Goal: Task Accomplishment & Management: Manage account settings

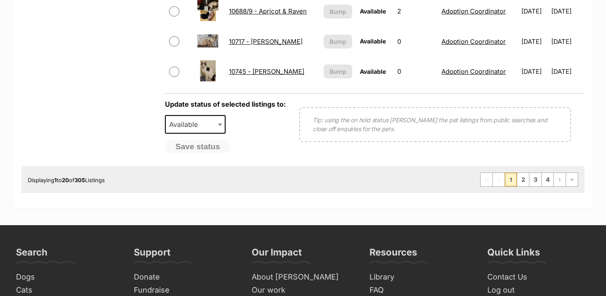
scroll to position [865, 0]
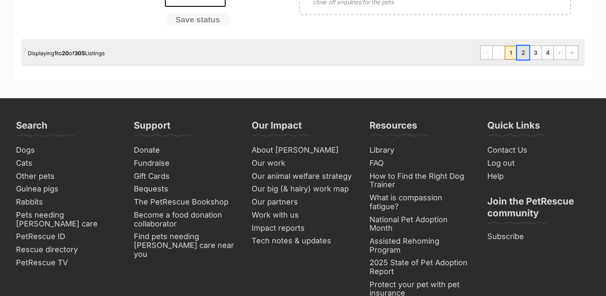
click at [520, 53] on link "2" at bounding box center [523, 52] width 12 height 13
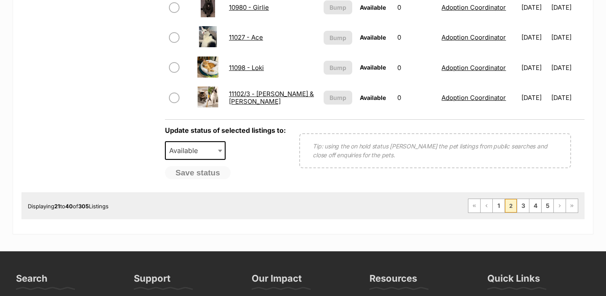
scroll to position [713, 0]
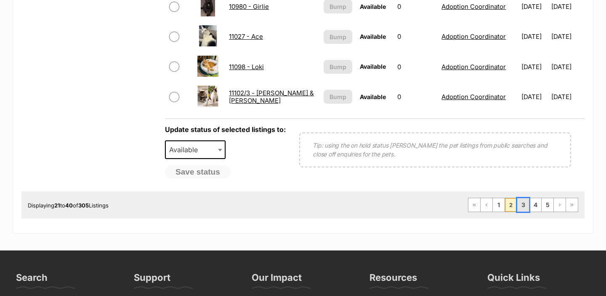
click at [524, 207] on link "3" at bounding box center [523, 204] width 12 height 13
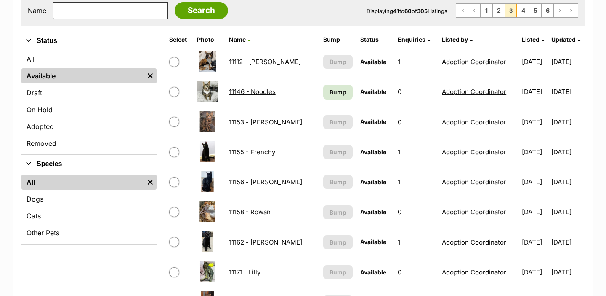
scroll to position [177, 0]
click at [330, 93] on span "Bump" at bounding box center [338, 92] width 17 height 9
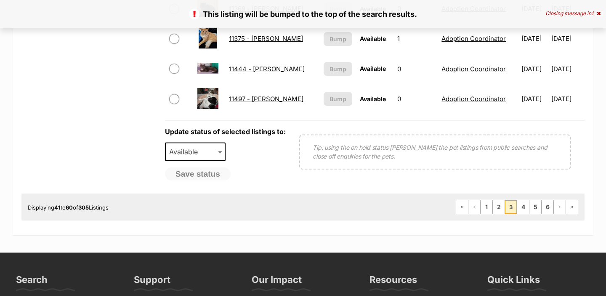
scroll to position [710, 0]
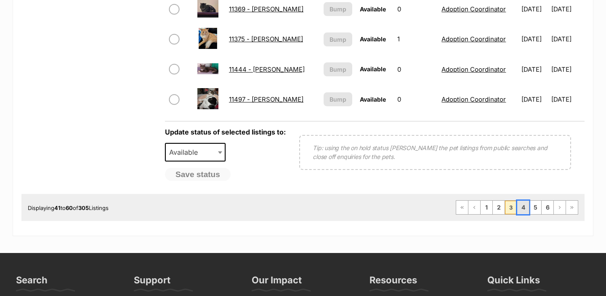
click at [525, 204] on link "4" at bounding box center [523, 206] width 12 height 13
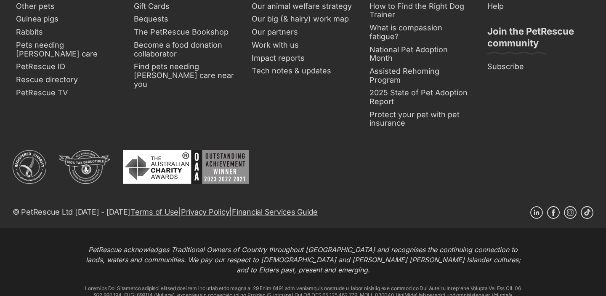
scroll to position [1080, 0]
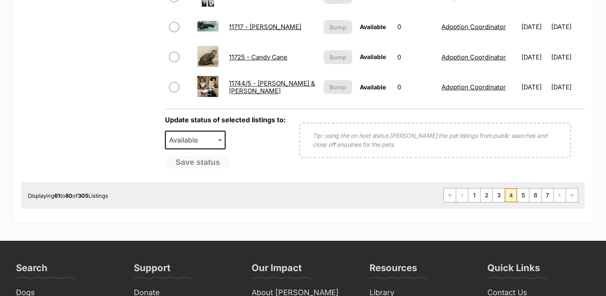
scroll to position [740, 0]
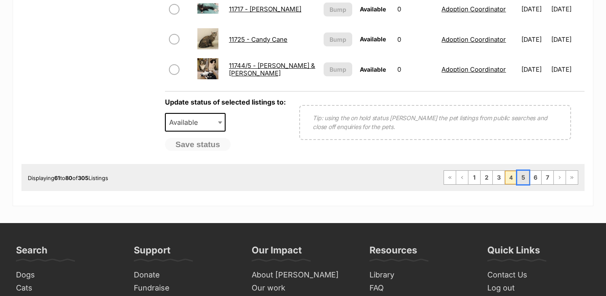
click at [523, 175] on link "5" at bounding box center [523, 177] width 12 height 13
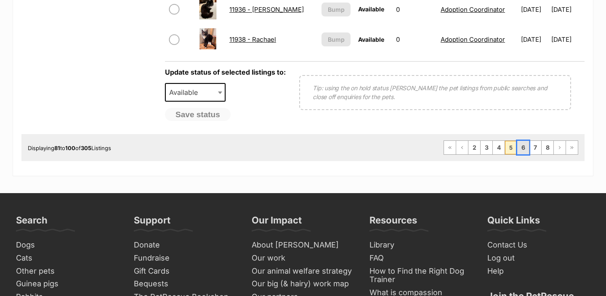
click at [526, 152] on link "6" at bounding box center [523, 147] width 12 height 13
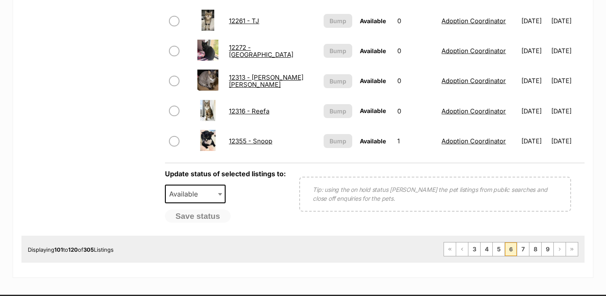
scroll to position [675, 0]
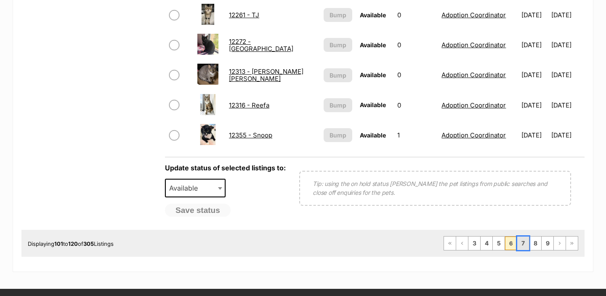
click at [525, 247] on link "7" at bounding box center [523, 242] width 12 height 13
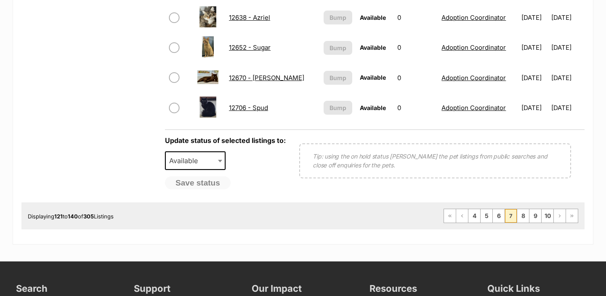
scroll to position [702, 0]
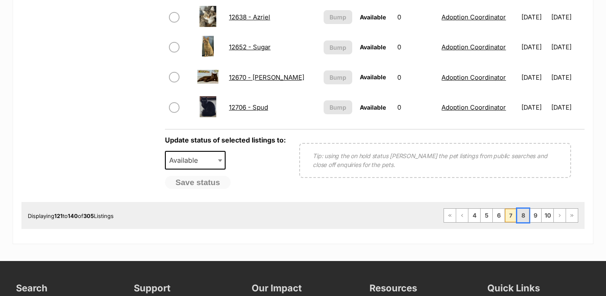
click at [525, 221] on link "8" at bounding box center [523, 214] width 12 height 13
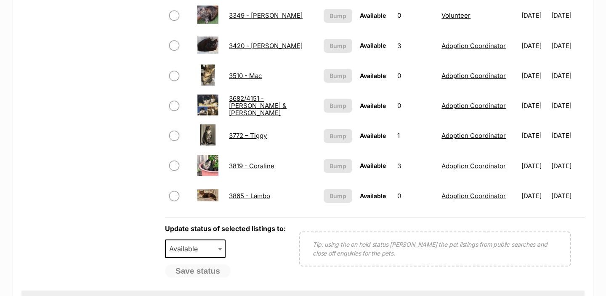
scroll to position [628, 0]
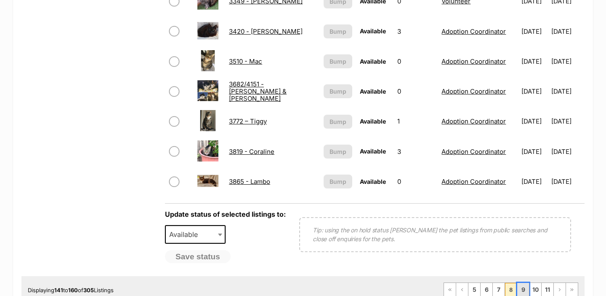
click at [523, 290] on link "9" at bounding box center [523, 289] width 12 height 13
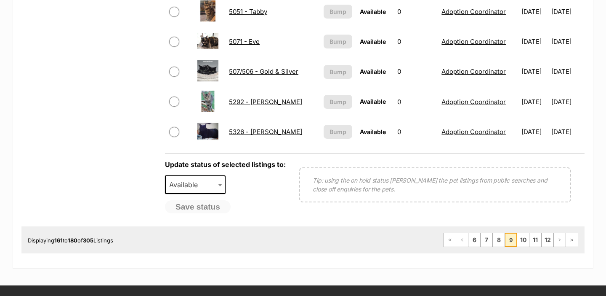
scroll to position [698, 0]
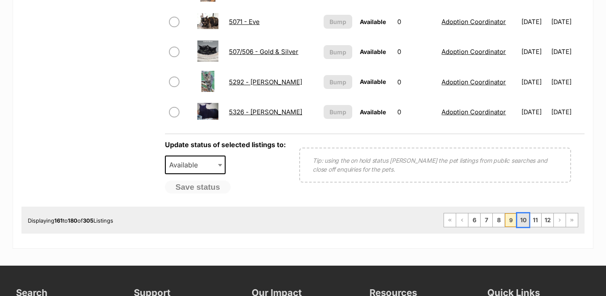
click at [519, 222] on link "10" at bounding box center [523, 219] width 12 height 13
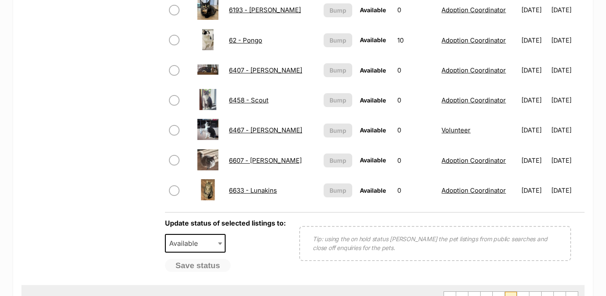
scroll to position [651, 0]
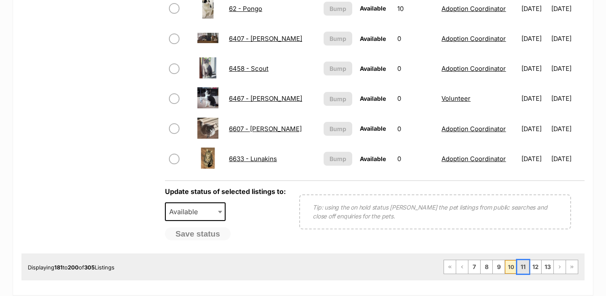
click at [524, 262] on link "11" at bounding box center [523, 266] width 12 height 13
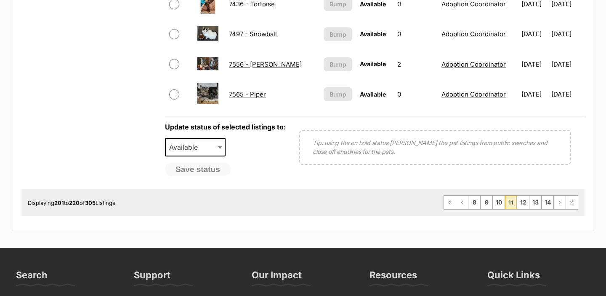
scroll to position [714, 0]
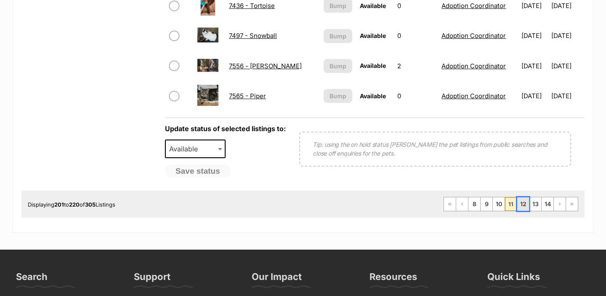
click at [524, 200] on link "12" at bounding box center [523, 203] width 12 height 13
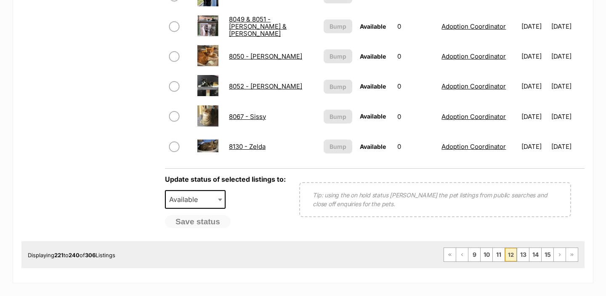
scroll to position [684, 0]
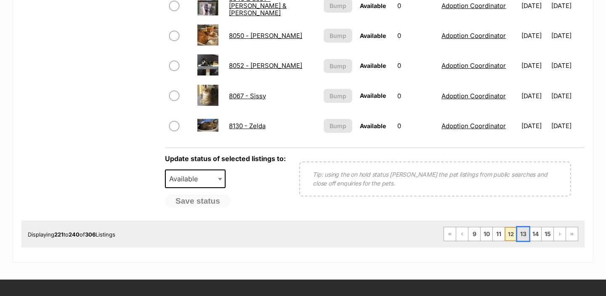
click at [523, 232] on link "13" at bounding box center [523, 233] width 12 height 13
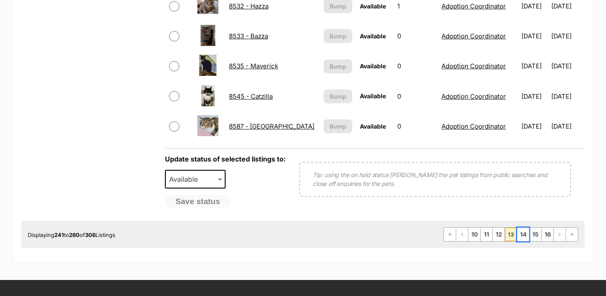
click at [523, 232] on link "14" at bounding box center [523, 233] width 12 height 13
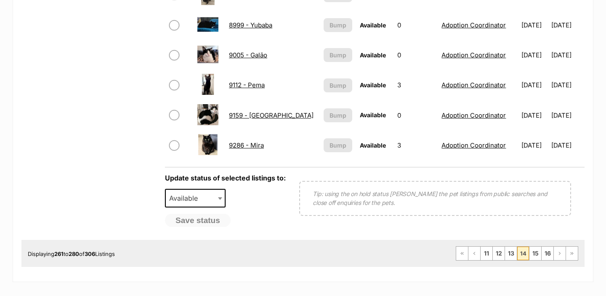
scroll to position [681, 0]
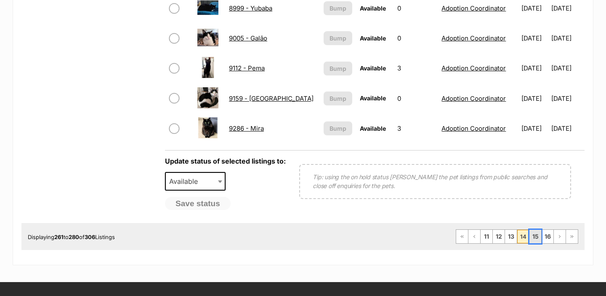
click at [534, 239] on link "15" at bounding box center [536, 235] width 12 height 13
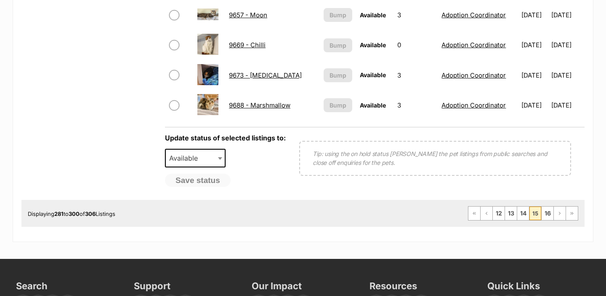
scroll to position [705, 0]
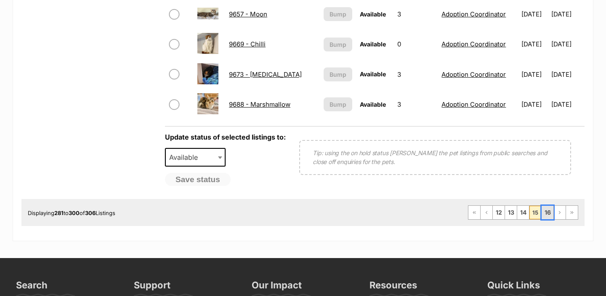
click at [547, 209] on link "16" at bounding box center [548, 211] width 12 height 13
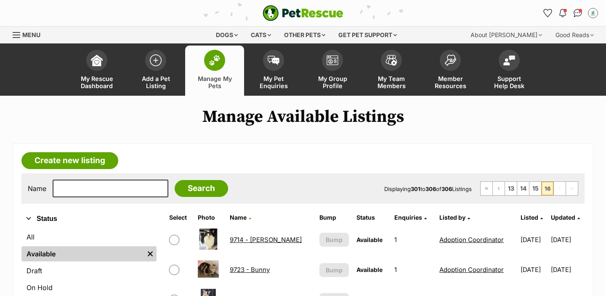
click at [230, 61] on link "Manage My Pets" at bounding box center [214, 70] width 59 height 50
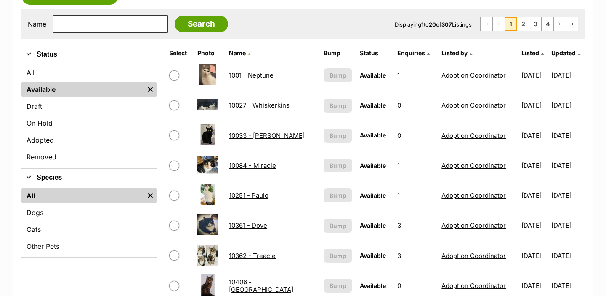
scroll to position [166, 0]
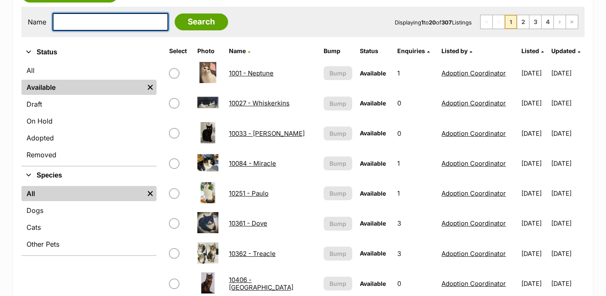
click at [105, 25] on input "text" at bounding box center [111, 22] width 116 height 18
type input "kod"
click at [175, 13] on input "Search" at bounding box center [201, 21] width 53 height 17
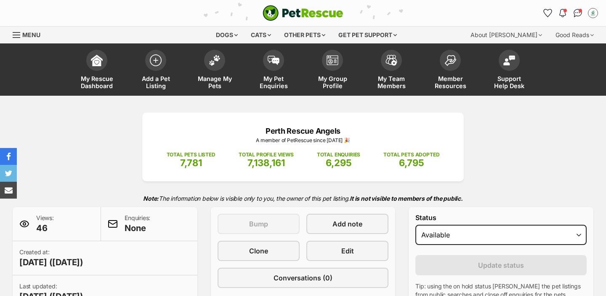
click at [487, 221] on div "Status Draft Available On hold Adopted" at bounding box center [501, 230] width 171 height 35
click at [469, 224] on div "Status Draft Available On hold Adopted" at bounding box center [501, 230] width 171 height 35
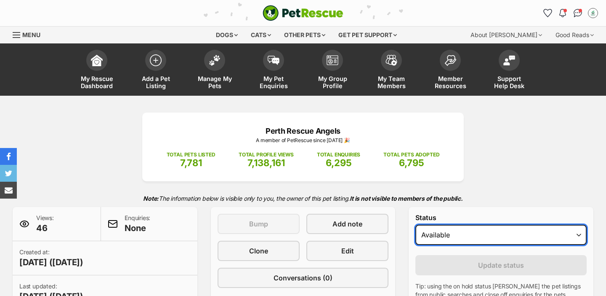
click at [451, 237] on select "Draft Available On hold Adopted" at bounding box center [501, 234] width 171 height 20
select select "rehomed"
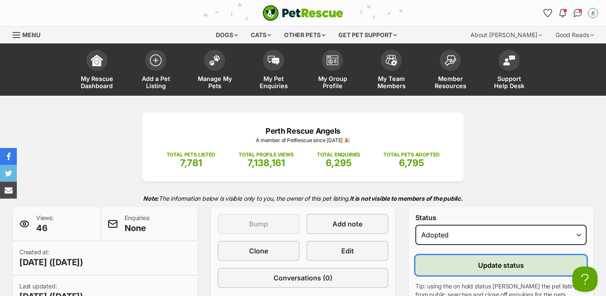
click at [452, 264] on button "Update status" at bounding box center [501, 265] width 171 height 20
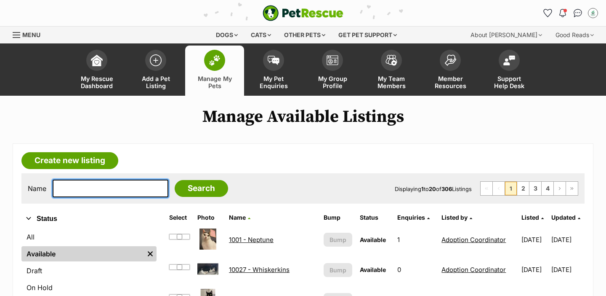
click at [76, 193] on input "text" at bounding box center [111, 188] width 116 height 18
type input "cop"
click at [175, 180] on input "Search" at bounding box center [201, 188] width 53 height 17
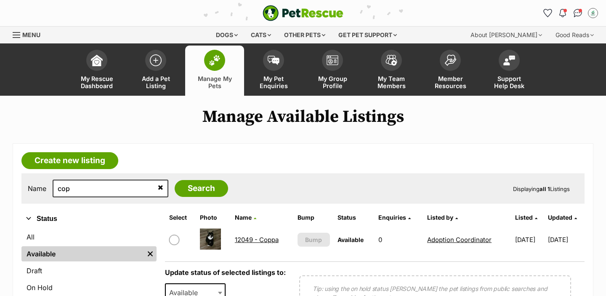
click at [238, 238] on link "12049 - Coppa" at bounding box center [257, 239] width 44 height 8
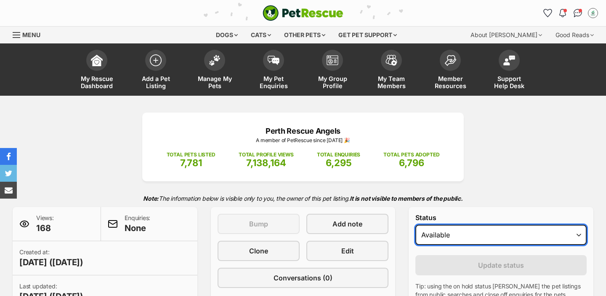
click at [452, 235] on select "Draft Available On hold Adopted" at bounding box center [501, 234] width 171 height 20
select select "rehomed"
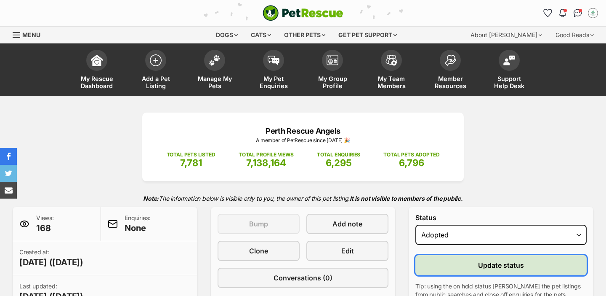
click at [445, 272] on button "Update status" at bounding box center [501, 265] width 171 height 20
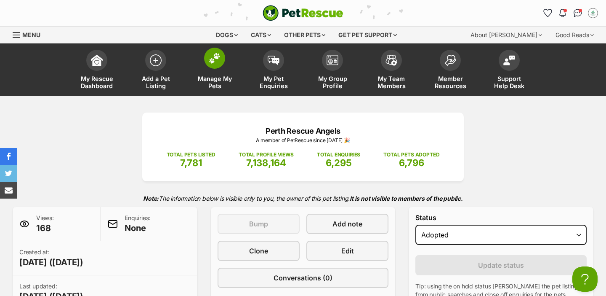
click at [206, 64] on span at bounding box center [214, 58] width 21 height 21
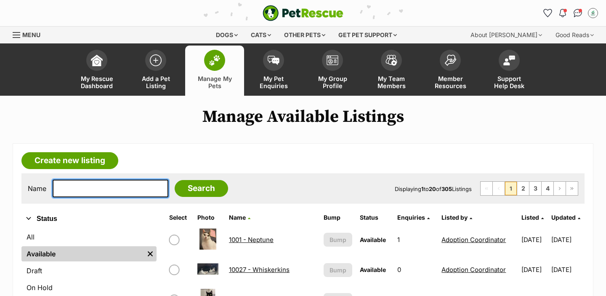
click at [99, 182] on input "text" at bounding box center [111, 188] width 116 height 18
type input "jun"
click at [175, 180] on input "Search" at bounding box center [201, 188] width 53 height 17
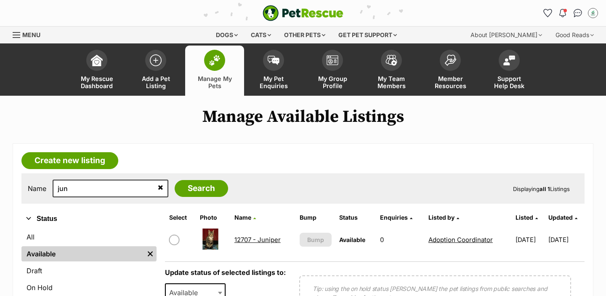
click at [255, 239] on link "12707 - Juniper" at bounding box center [258, 239] width 46 height 8
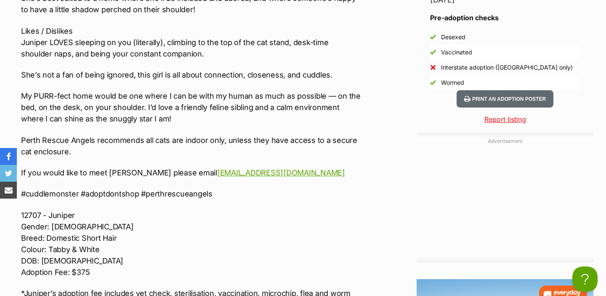
scroll to position [993, 0]
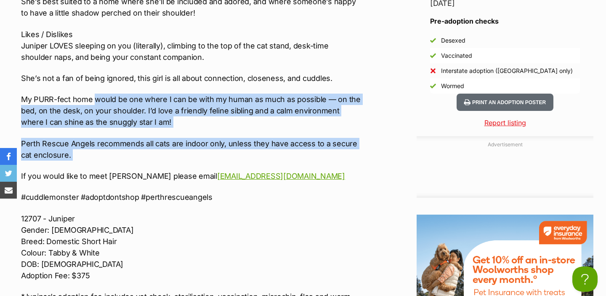
drag, startPoint x: 83, startPoint y: 162, endPoint x: 93, endPoint y: 99, distance: 63.7
click at [93, 99] on div "🌱🫐 ADOPT JUNIPER 🫐🌱 Have you ever wanted a purring parrot in cat form? Meet Jun…" at bounding box center [191, 72] width 340 height 547
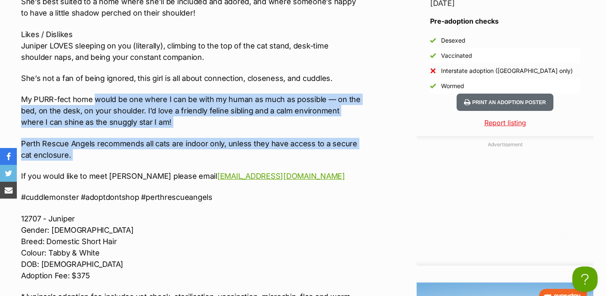
scroll to position [0, 0]
copy div "would be one where I can be with my human as much as possible — on the bed, on …"
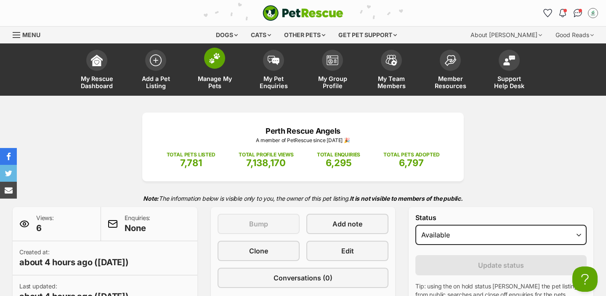
click at [217, 67] on span at bounding box center [214, 58] width 21 height 21
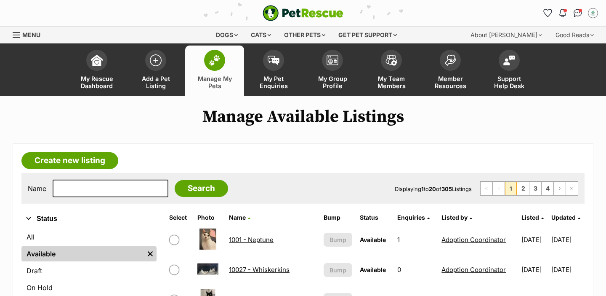
scroll to position [96, 0]
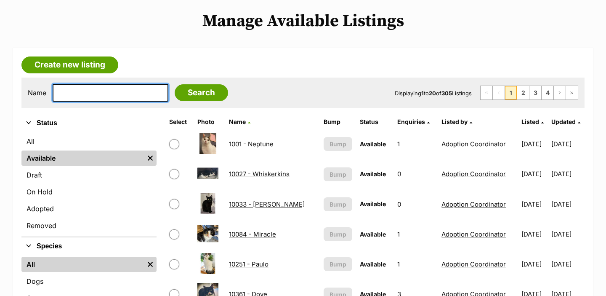
click at [117, 87] on input "text" at bounding box center [111, 93] width 116 height 18
type input "cle"
click at [175, 84] on input "Search" at bounding box center [201, 92] width 53 height 17
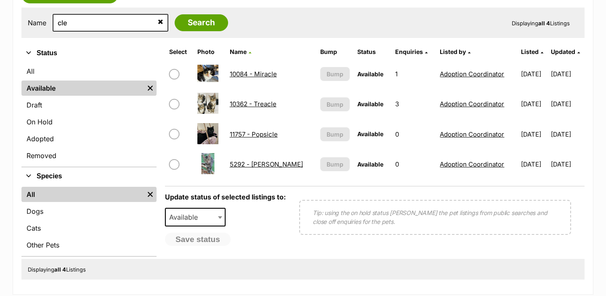
click at [261, 165] on link "5292 - [PERSON_NAME]" at bounding box center [266, 164] width 73 height 8
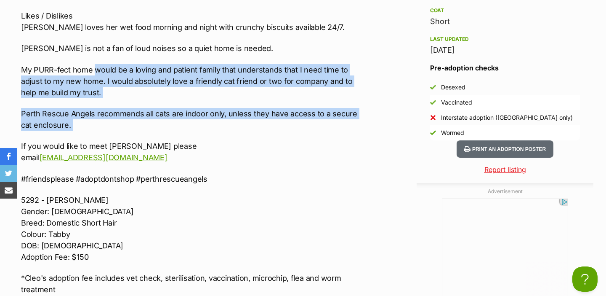
drag, startPoint x: 115, startPoint y: 108, endPoint x: 97, endPoint y: 46, distance: 64.5
click at [97, 46] on div "🌹🌶 MEET CLEO 🌶🌹 Nature Cleo is a beautiful tabby with green eyes. She is a timi…" at bounding box center [191, 86] width 340 height 482
copy div "would be a loving and patient family that understands that I need time to adjus…"
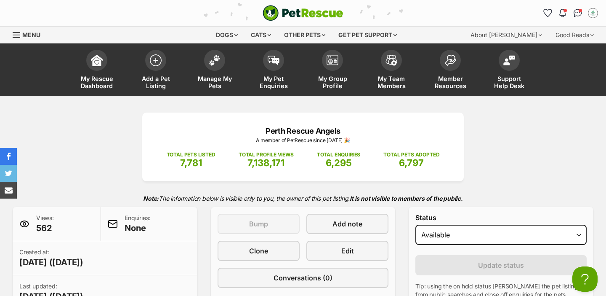
click at [221, 72] on link "Manage My Pets" at bounding box center [214, 70] width 59 height 50
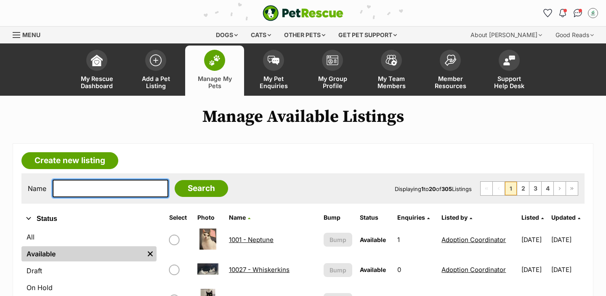
click at [123, 186] on input "text" at bounding box center [111, 188] width 116 height 18
type input "riz"
click at [175, 180] on input "Search" at bounding box center [201, 188] width 53 height 17
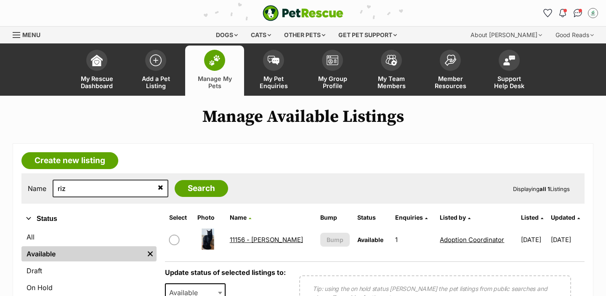
click at [251, 241] on link "11156 - Rizzo" at bounding box center [266, 239] width 73 height 8
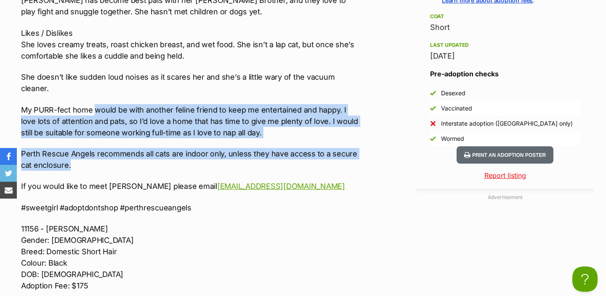
drag, startPoint x: 125, startPoint y: 153, endPoint x: 95, endPoint y: 96, distance: 64.4
click at [95, 96] on div "🖤🍹 INTRODUCING RIZZO 🍹🖤 Nature Rizzo is a shy girl at first, but once she’s com…" at bounding box center [191, 119] width 340 height 537
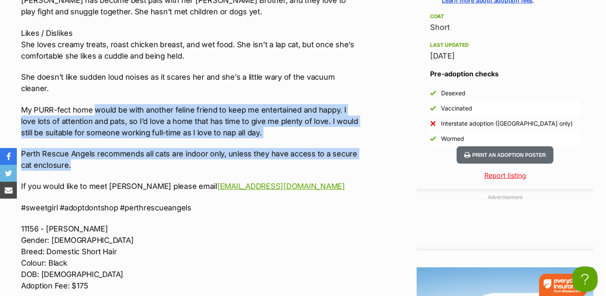
copy div "would be with another feline friend to keep me entertained and happy. I love lo…"
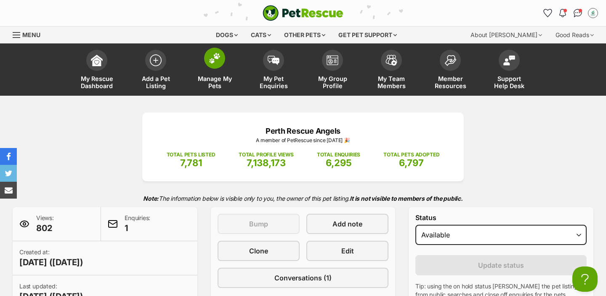
click at [204, 57] on span at bounding box center [214, 58] width 21 height 21
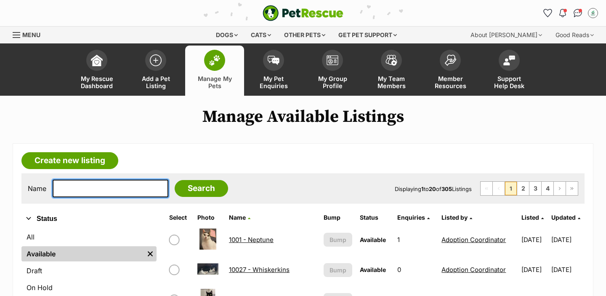
click at [109, 190] on input "text" at bounding box center [111, 188] width 116 height 18
type input "mar"
click at [175, 180] on input "Search" at bounding box center [201, 188] width 53 height 17
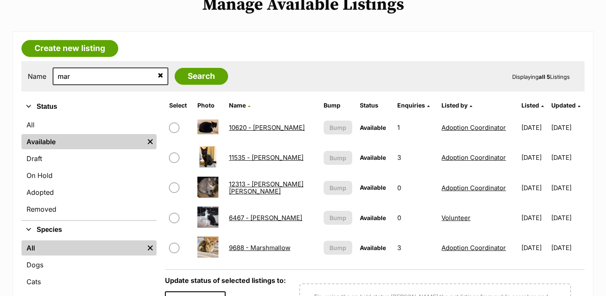
click at [250, 156] on link "11535 - Marie" at bounding box center [266, 157] width 75 height 8
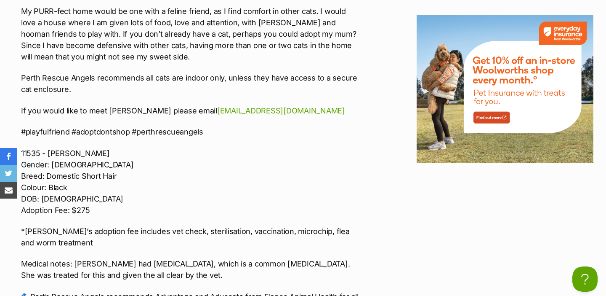
scroll to position [1200, 0]
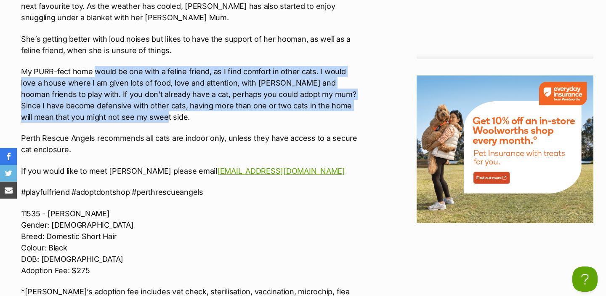
drag, startPoint x: 130, startPoint y: 73, endPoint x: 94, endPoint y: 25, distance: 59.5
click at [94, 66] on p "My PURR-fect home would be one with a feline friend, as I find comfort in other…" at bounding box center [191, 94] width 340 height 57
copy p "would be one with a feline friend, as I find comfort in other cats. I would lov…"
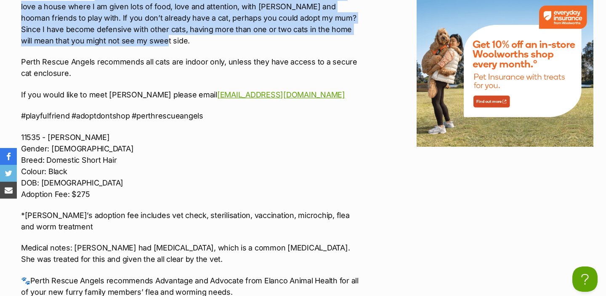
scroll to position [1289, 0]
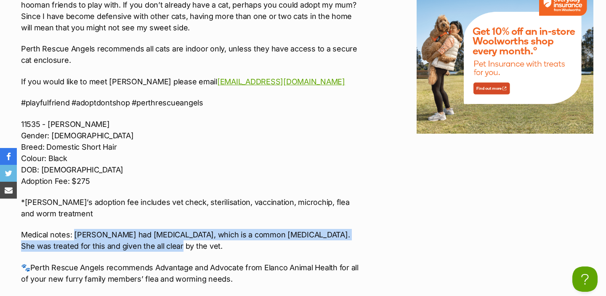
drag, startPoint x: 163, startPoint y: 202, endPoint x: 75, endPoint y: 188, distance: 89.5
click at [75, 229] on p "Medical notes: Marie had Ringworm, which is a common fungal infection. She was …" at bounding box center [191, 240] width 340 height 23
copy p "Marie had Ringworm, which is a common fungal infection. She was treated for thi…"
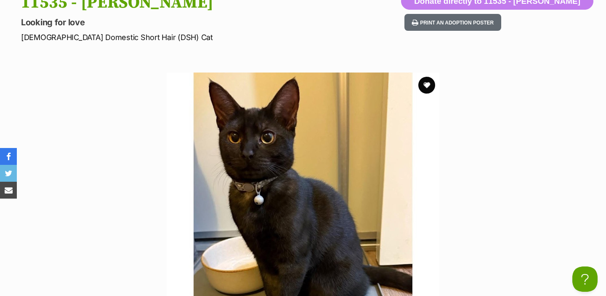
scroll to position [0, 0]
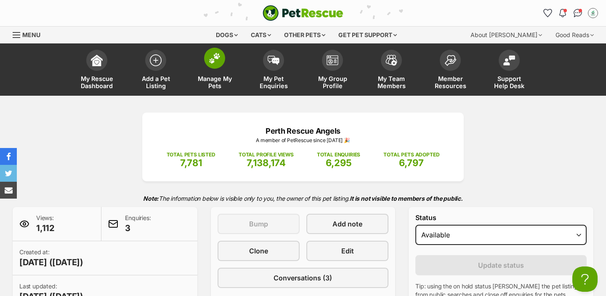
click at [217, 70] on link "Manage My Pets" at bounding box center [214, 70] width 59 height 50
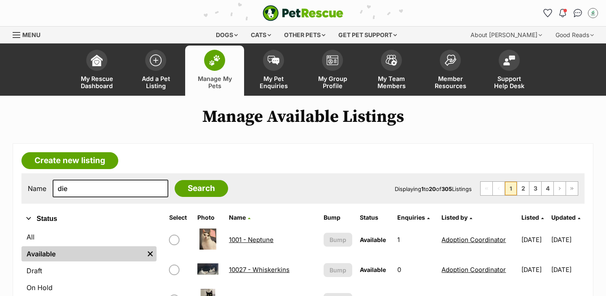
type input "die"
click at [175, 180] on input "Search" at bounding box center [201, 188] width 53 height 17
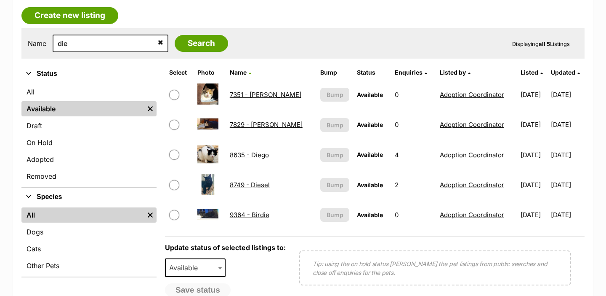
scroll to position [144, 0]
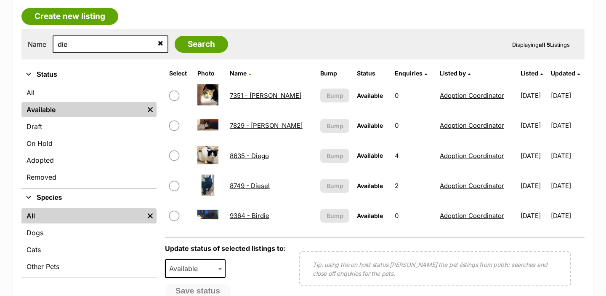
click at [246, 186] on link "8749 - Diesel" at bounding box center [250, 185] width 40 height 8
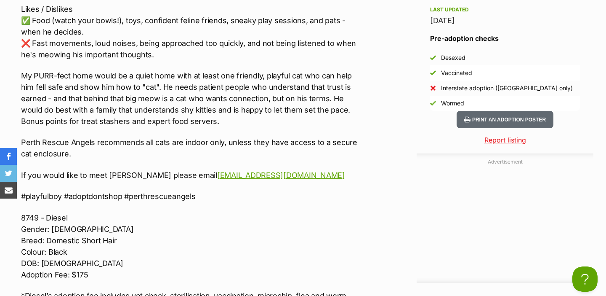
scroll to position [976, 0]
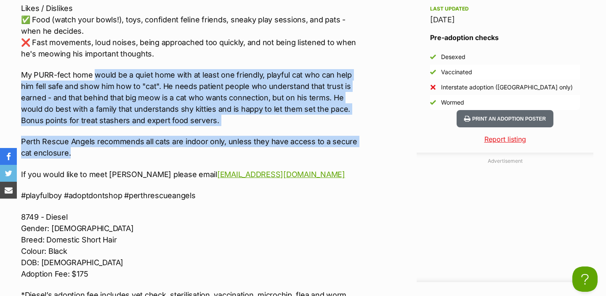
drag, startPoint x: 126, startPoint y: 149, endPoint x: 96, endPoint y: 76, distance: 78.3
click at [96, 76] on div "☺️💕 MEET DIESEL 💕☺️ The Velvet Drama King with a Big Voice and a Bigger Appetit…" at bounding box center [191, 79] width 340 height 529
copy div "would be a quiet home with at least one friendly, playful cat who can help him …"
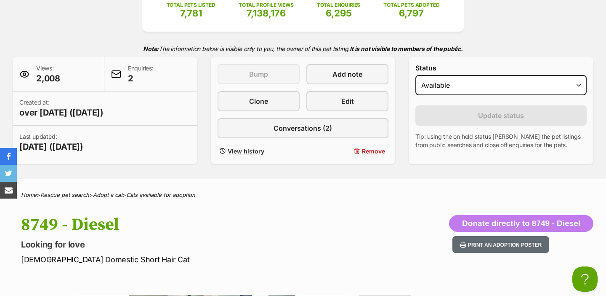
scroll to position [0, 0]
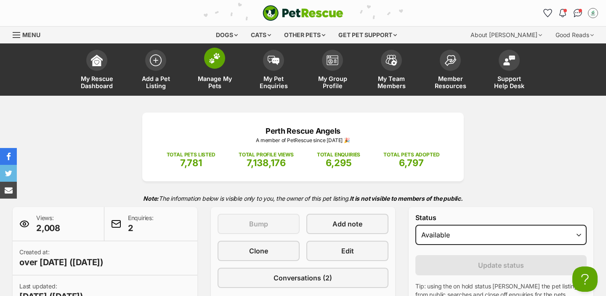
click at [225, 61] on link "Manage My Pets" at bounding box center [214, 70] width 59 height 50
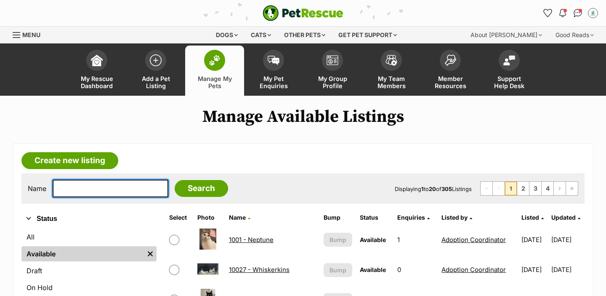
click at [114, 188] on input "text" at bounding box center [111, 188] width 116 height 18
type input "ind"
click at [175, 180] on input "Search" at bounding box center [201, 188] width 53 height 17
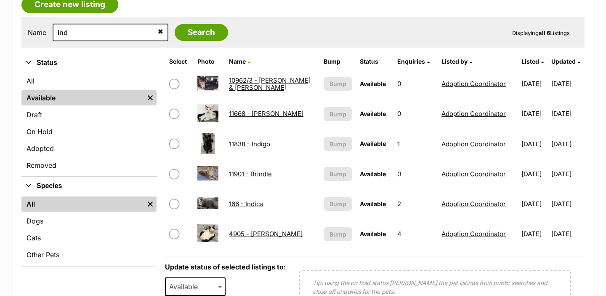
scroll to position [153, 0]
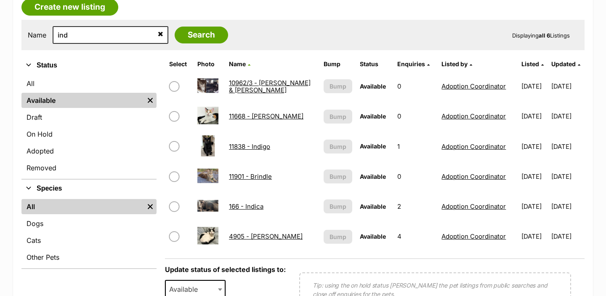
click at [259, 145] on link "11838 - Indigo" at bounding box center [249, 146] width 41 height 8
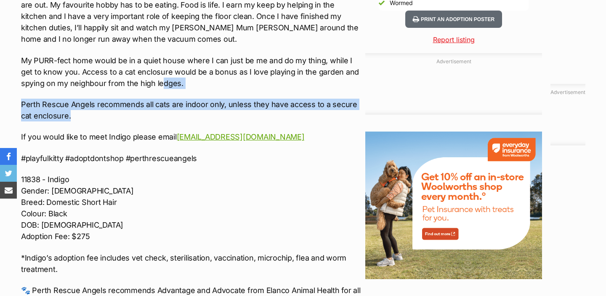
drag, startPoint x: 135, startPoint y: 120, endPoint x: 160, endPoint y: 85, distance: 42.5
click at [160, 85] on div "💜🪻 MEET INDIGO 🪻💜 If you are looking for a kitty who is quirky and aloof, well …" at bounding box center [191, 11] width 340 height 591
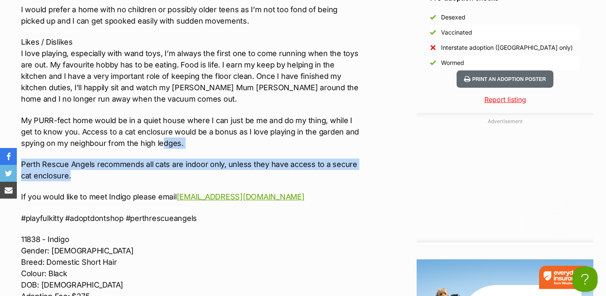
click at [149, 174] on p "Perth Rescue Angels recommends all cats are indoor only, unless they have acces…" at bounding box center [191, 169] width 340 height 23
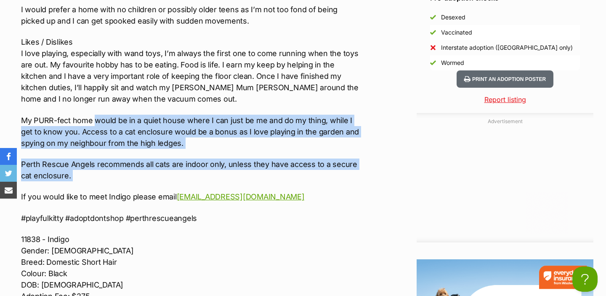
drag, startPoint x: 153, startPoint y: 181, endPoint x: 97, endPoint y: 123, distance: 81.6
click at [97, 123] on div "💜🪻 MEET INDIGO 🪻💜 If you are looking for a kitty who is quirky and aloof, well …" at bounding box center [191, 71] width 340 height 591
copy div "would be in a quiet house where I can just be me and do my thing, while I get t…"
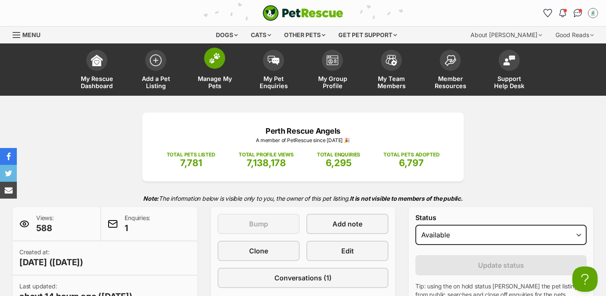
click at [214, 76] on span "Manage My Pets" at bounding box center [215, 82] width 38 height 14
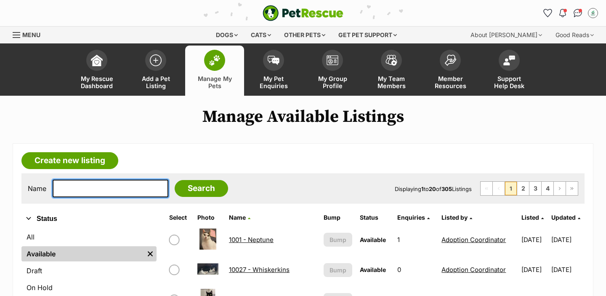
click at [112, 192] on input "text" at bounding box center [111, 188] width 116 height 18
type input "zig"
click at [175, 180] on input "Search" at bounding box center [201, 188] width 53 height 17
